Goal: Task Accomplishment & Management: Manage account settings

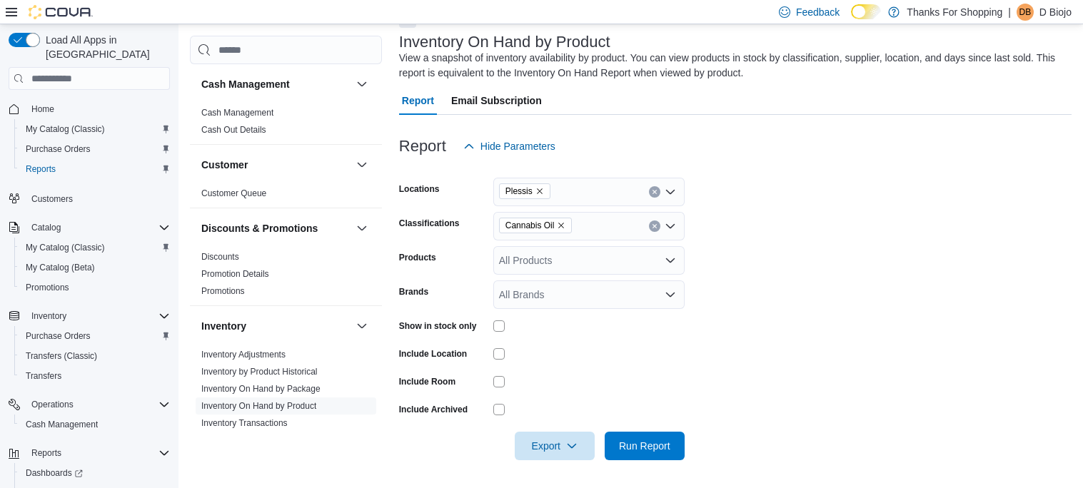
scroll to position [141, 0]
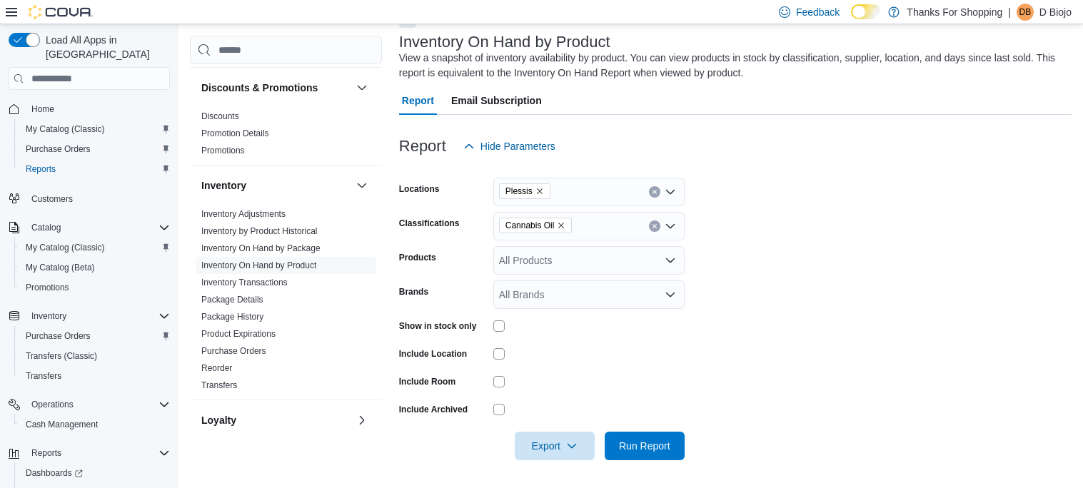
click at [1048, 14] on p "D Biojo" at bounding box center [1055, 12] width 32 height 17
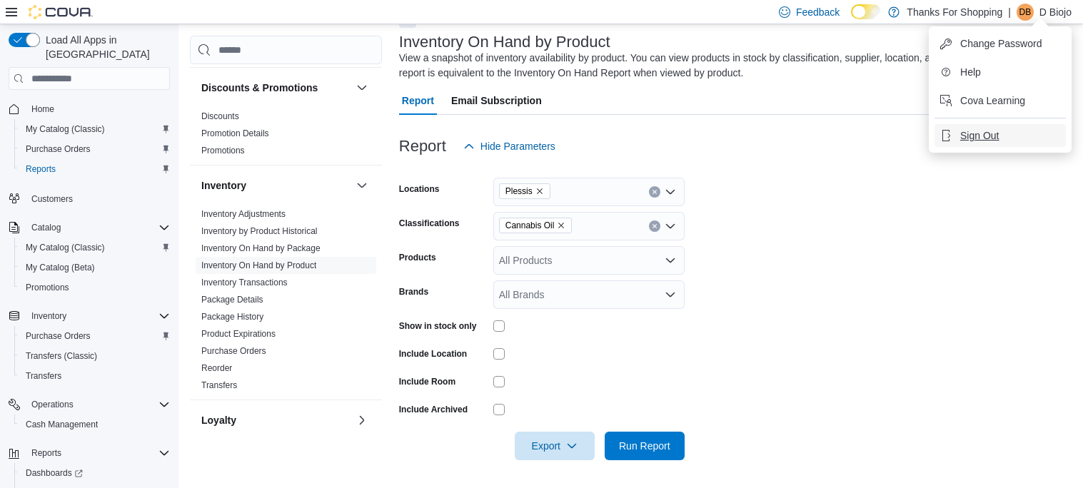
click at [984, 131] on span "Sign Out" at bounding box center [979, 135] width 39 height 14
